Goal: Task Accomplishment & Management: Manage account settings

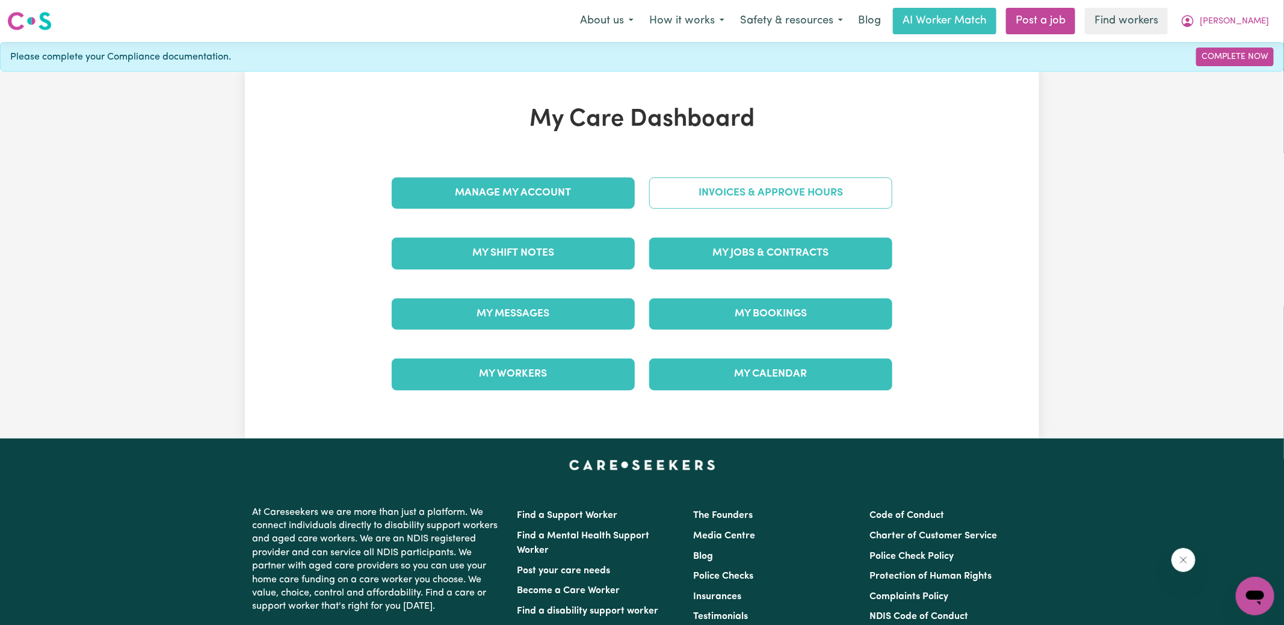
click at [724, 182] on link "Invoices & Approve Hours" at bounding box center [770, 192] width 243 height 31
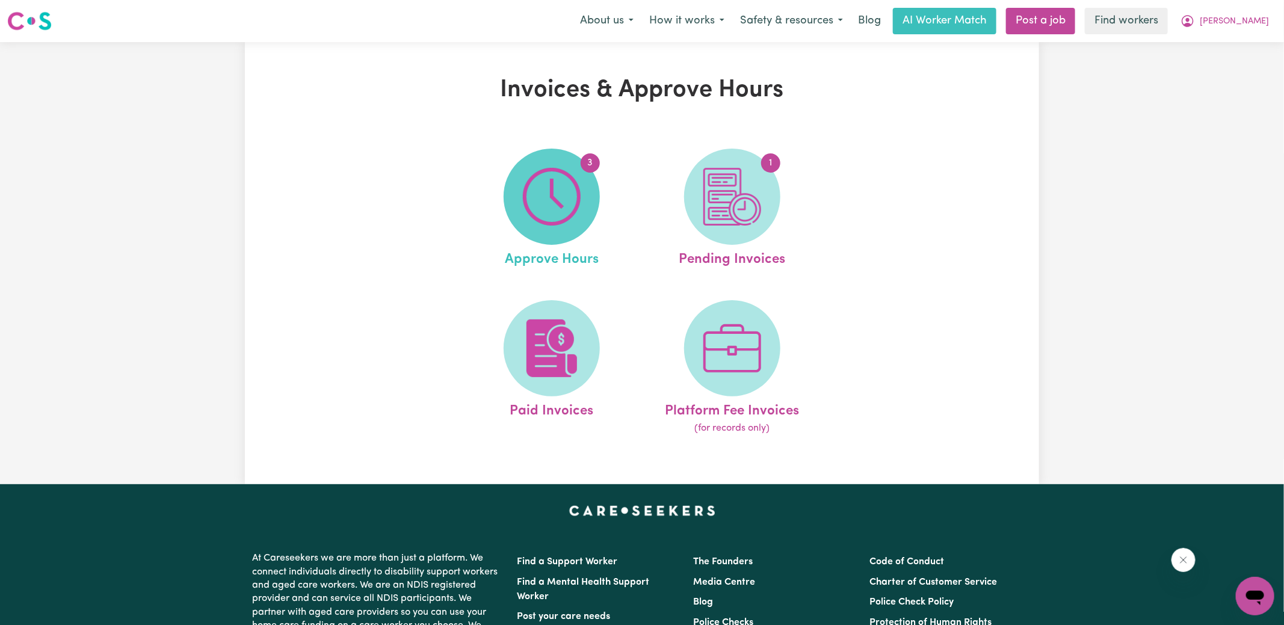
click at [577, 212] on img at bounding box center [552, 197] width 58 height 58
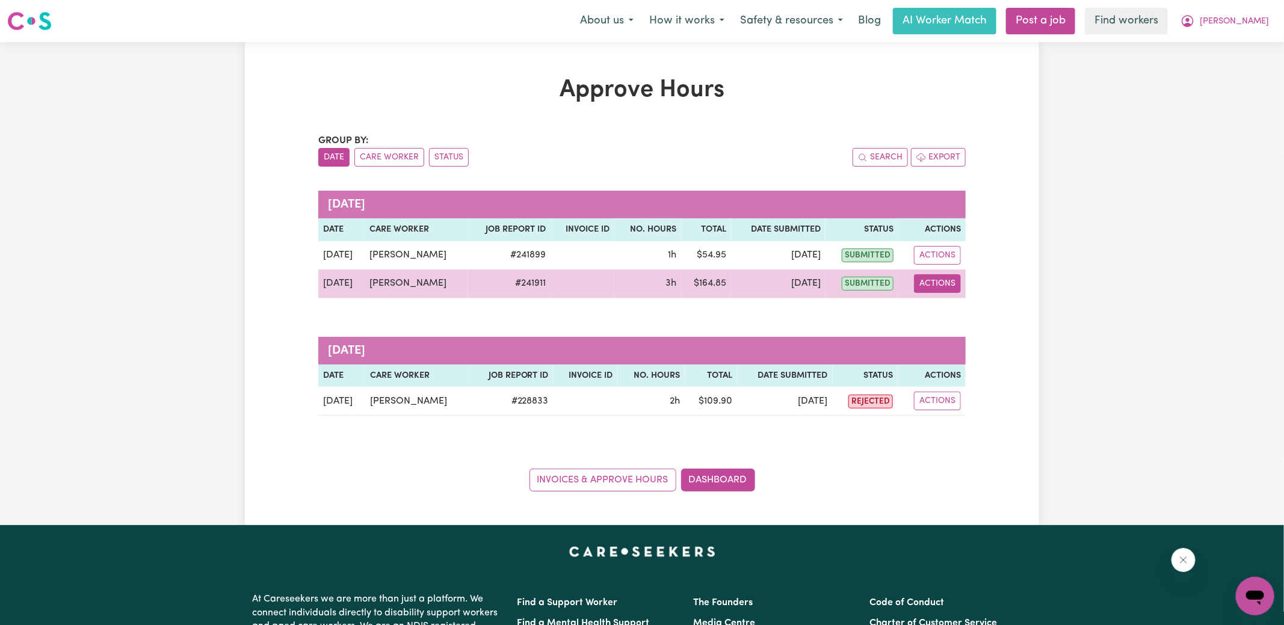
click at [940, 278] on button "Actions" at bounding box center [937, 283] width 47 height 19
click at [961, 304] on link "View Job Report" at bounding box center [967, 311] width 103 height 24
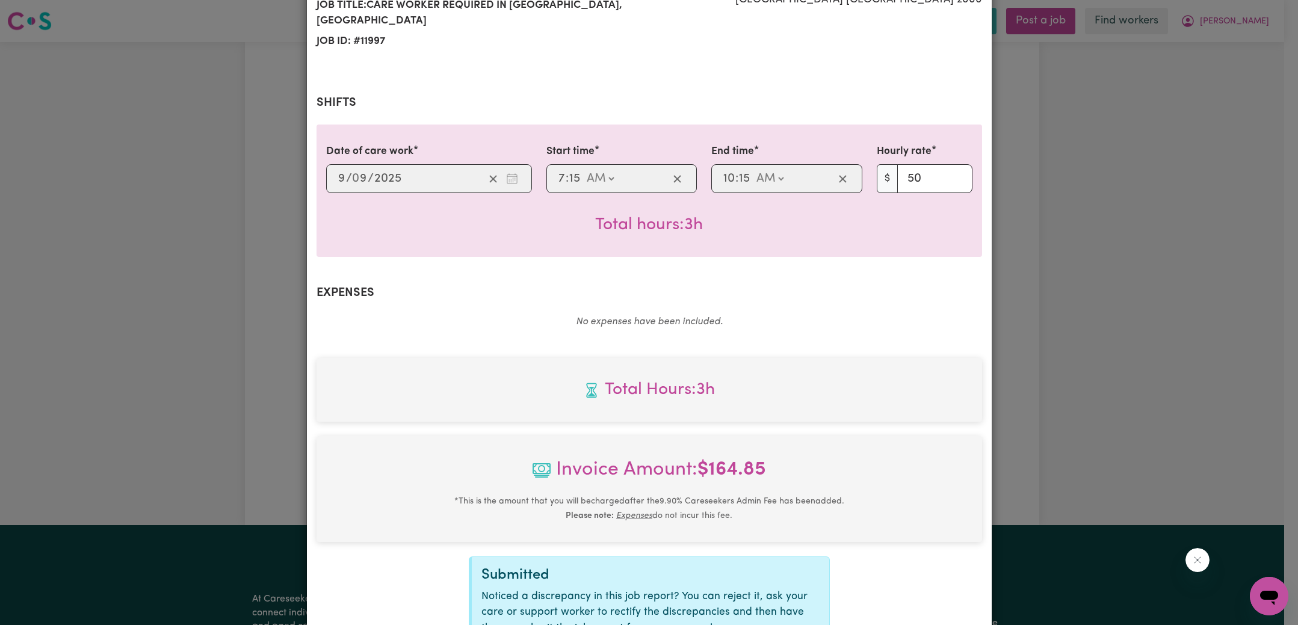
scroll to position [300, 0]
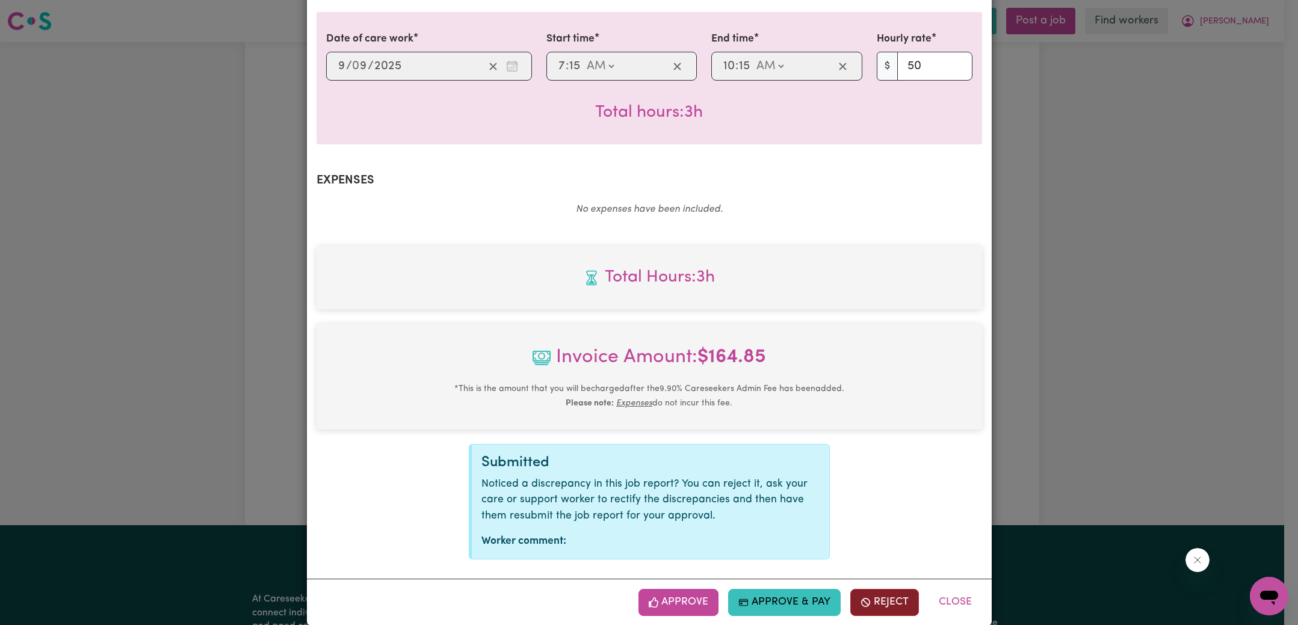
click at [883, 589] on button "Reject" at bounding box center [884, 602] width 69 height 26
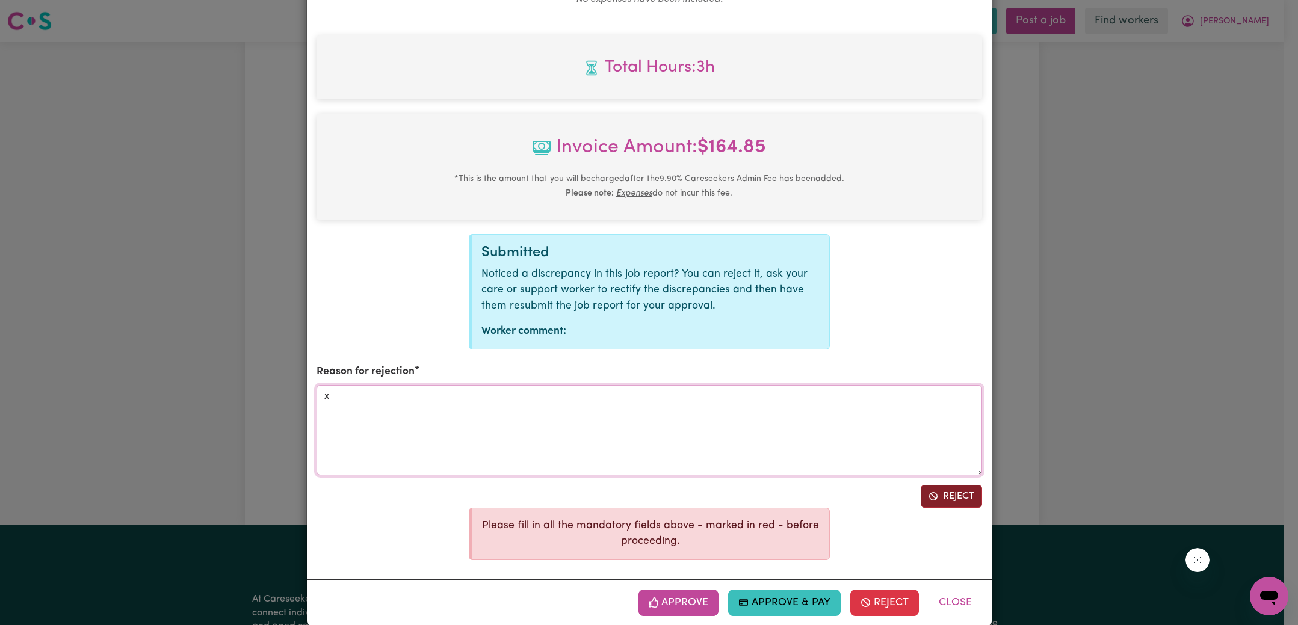
type textarea "x"
click at [937, 485] on button "Reject" at bounding box center [951, 496] width 61 height 23
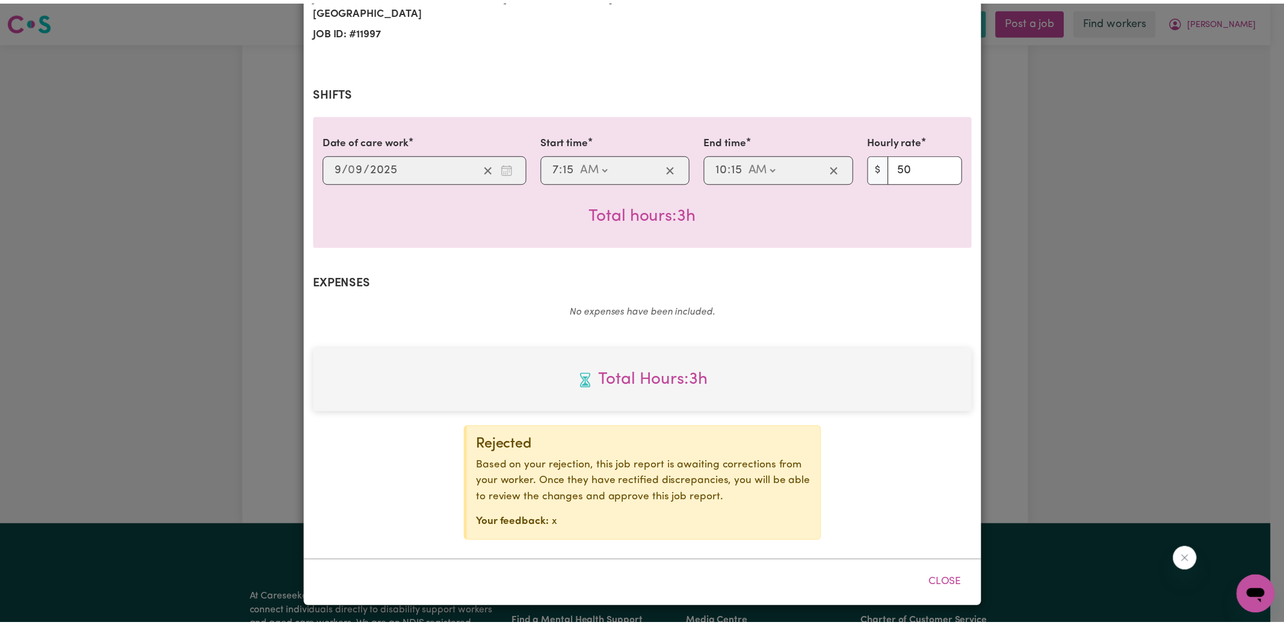
scroll to position [180, 0]
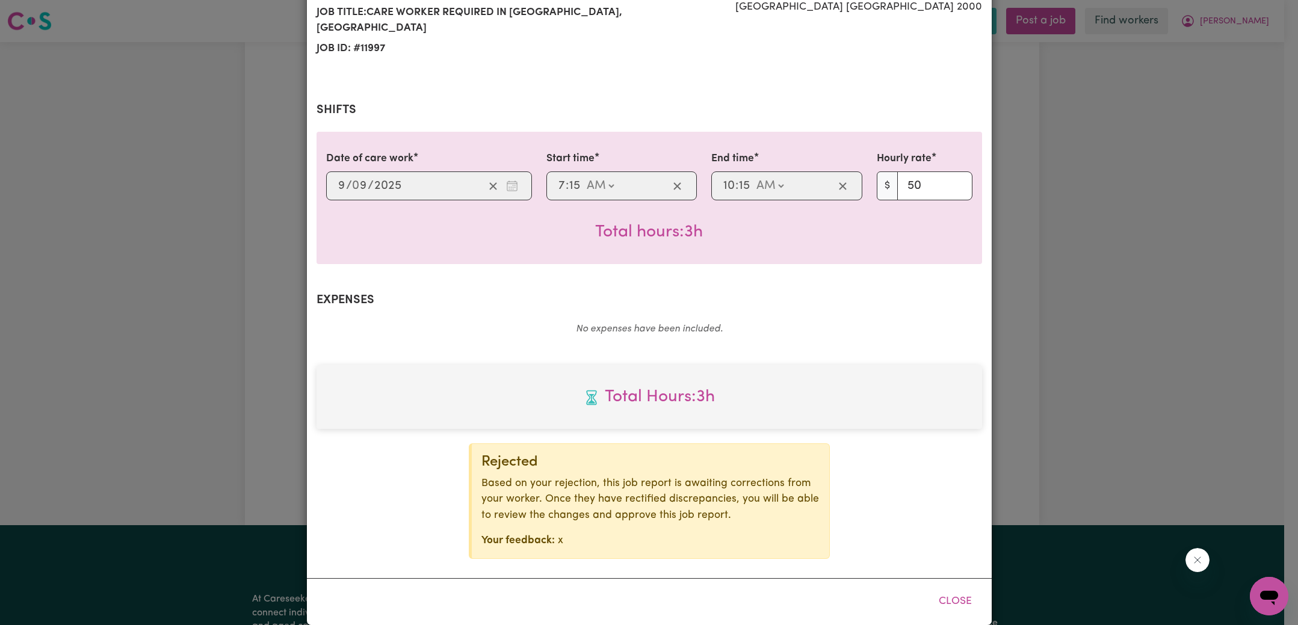
click at [1118, 159] on div "Job Report # 241911 - [PERSON_NAME] Summary Job report # 241911 Client name: [P…" at bounding box center [649, 312] width 1298 height 625
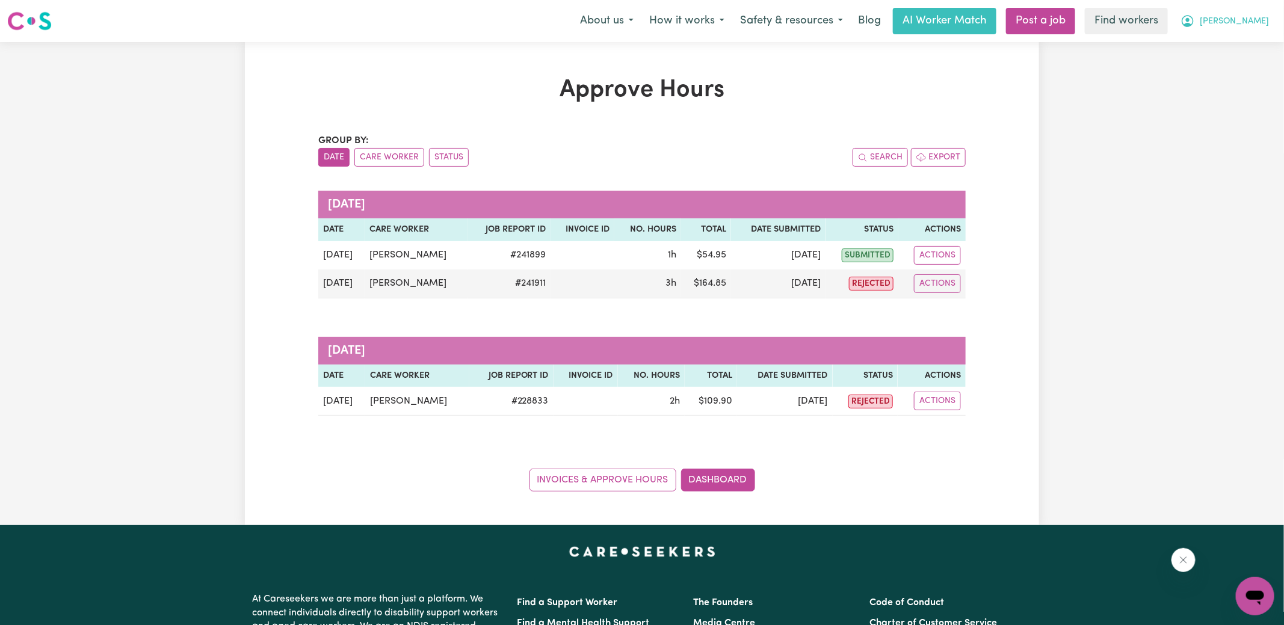
click at [1233, 19] on button "[PERSON_NAME]" at bounding box center [1225, 20] width 104 height 25
click at [1226, 66] on link "Logout" at bounding box center [1228, 69] width 95 height 23
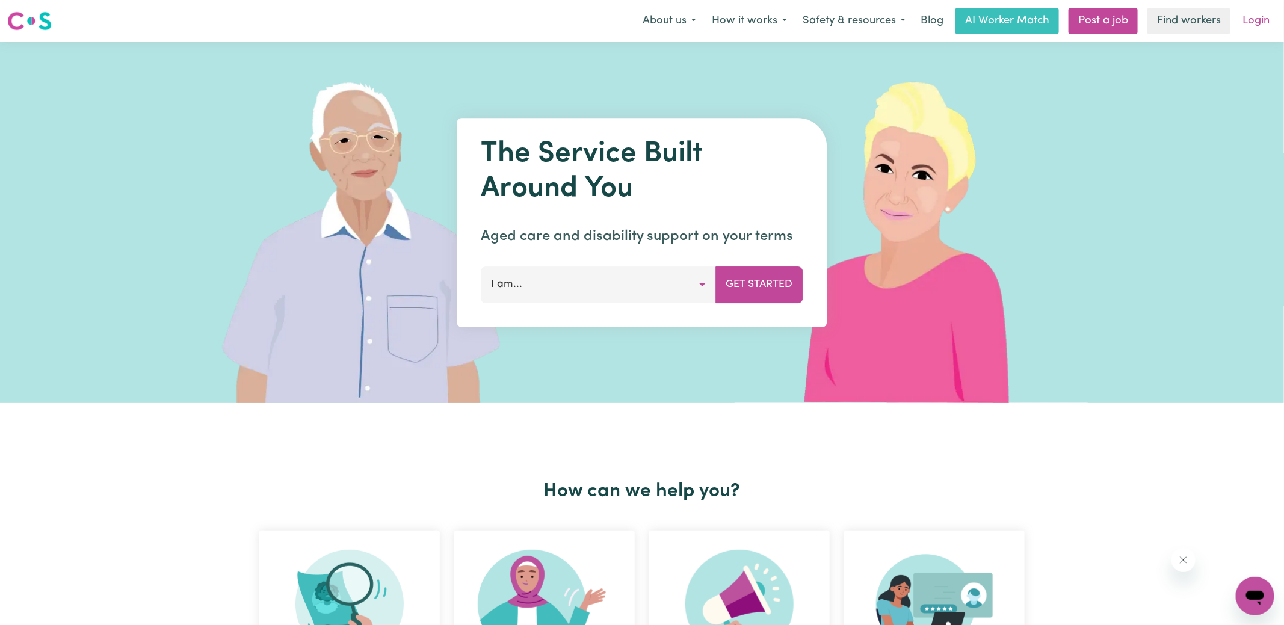
click at [1262, 17] on link "Login" at bounding box center [1256, 21] width 42 height 26
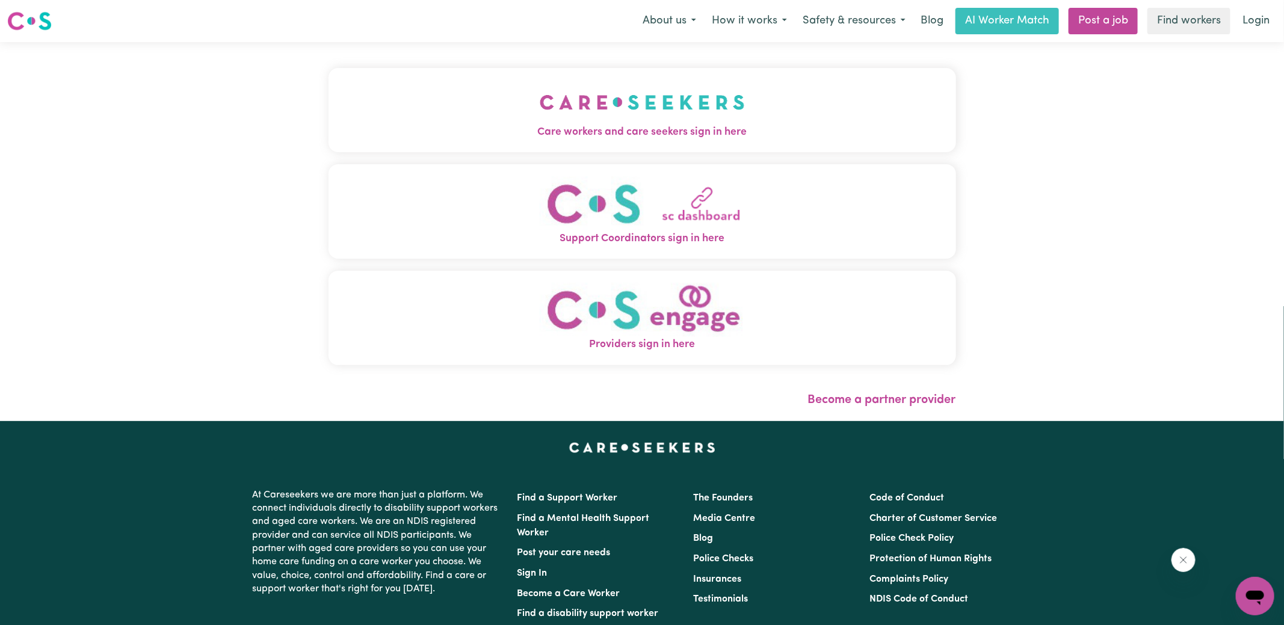
click at [525, 114] on button "Care workers and care seekers sign in here" at bounding box center [642, 110] width 628 height 84
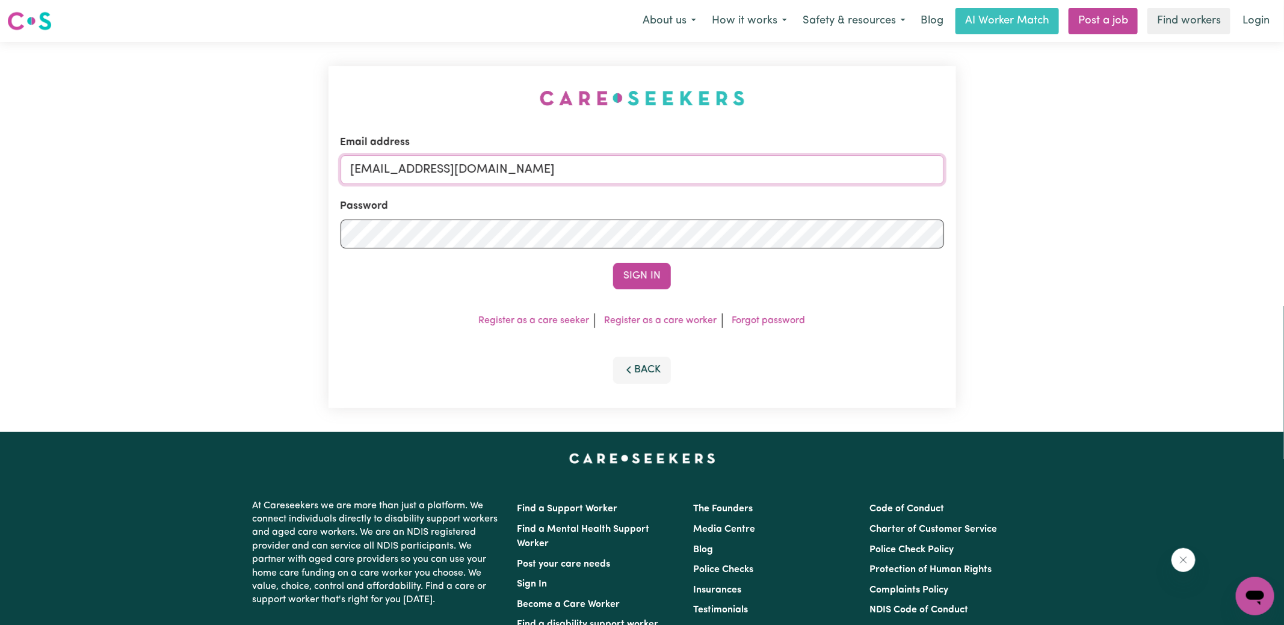
drag, startPoint x: 410, startPoint y: 171, endPoint x: 1209, endPoint y: 242, distance: 802.1
click at [1209, 242] on div "Email address [EMAIL_ADDRESS][DOMAIN_NAME] Password Sign In Register as a care …" at bounding box center [642, 237] width 1284 height 390
type input "SUPERUSER~[EMAIL_ADDRESS][DOMAIN_NAME]"
click at [613, 263] on button "Sign In" at bounding box center [642, 276] width 58 height 26
